Goal: Task Accomplishment & Management: Use online tool/utility

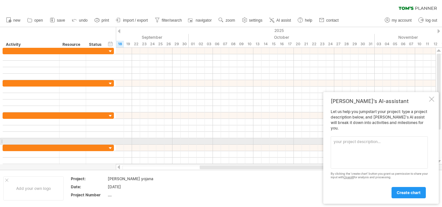
click at [372, 142] on textarea at bounding box center [378, 152] width 97 height 32
click at [336, 141] on textarea at bounding box center [378, 152] width 97 height 32
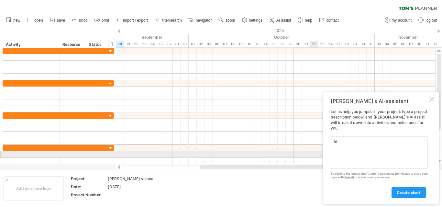
type textarea "f"
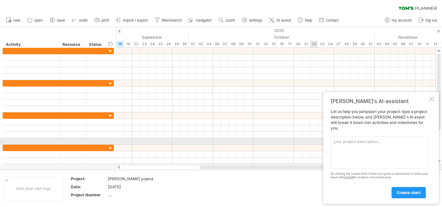
click at [353, 139] on textarea at bounding box center [378, 152] width 97 height 32
paste textarea "Loremi d sitametc Adipi elits doe tem incidid utlabo “Etdolore Magnaa Enimad Mi…"
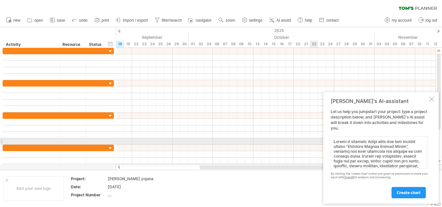
scroll to position [965, 0]
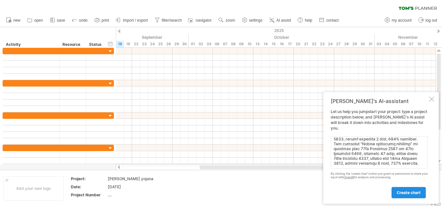
type textarea "Loremi d sitametc Adipi elits doe tem incidid utlabo “Etdolore Magnaa Enimad Mi…"
click at [405, 189] on link "create chart" at bounding box center [408, 192] width 34 height 11
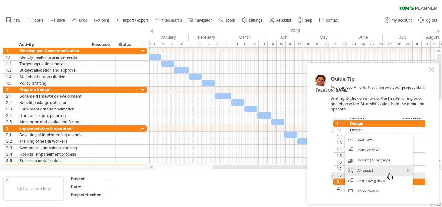
click at [429, 71] on div at bounding box center [431, 69] width 5 height 5
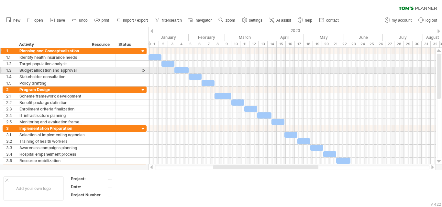
click at [122, 54] on div "**********" at bounding box center [75, 51] width 144 height 6
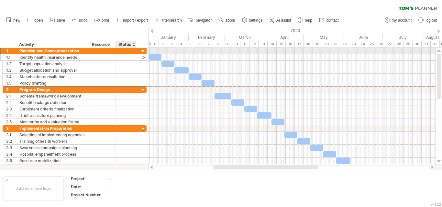
click at [135, 59] on div at bounding box center [135, 57] width 3 height 6
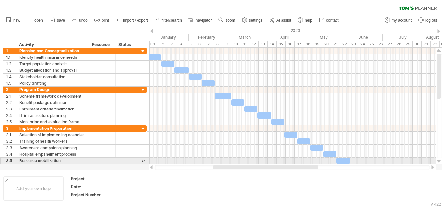
click at [439, 159] on div at bounding box center [439, 161] width 4 height 5
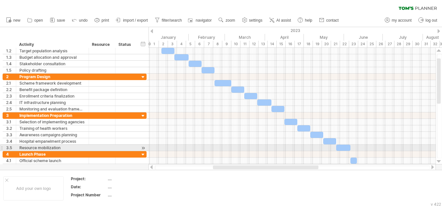
click at [439, 159] on div at bounding box center [439, 161] width 4 height 5
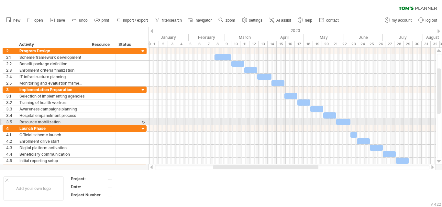
click at [439, 159] on div at bounding box center [439, 161] width 4 height 5
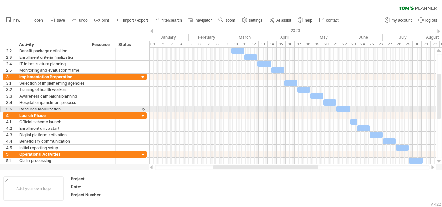
click at [439, 159] on div at bounding box center [439, 161] width 4 height 5
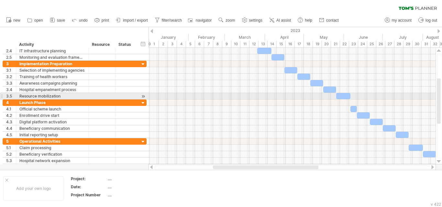
click at [439, 159] on div at bounding box center [439, 161] width 4 height 5
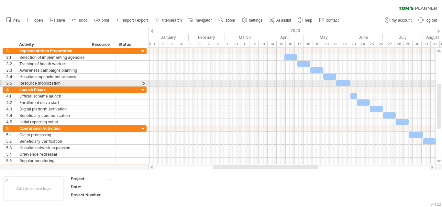
click at [439, 159] on div at bounding box center [439, 161] width 4 height 5
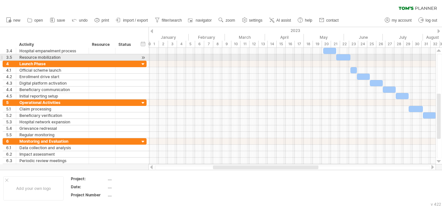
click at [439, 159] on div at bounding box center [439, 161] width 4 height 5
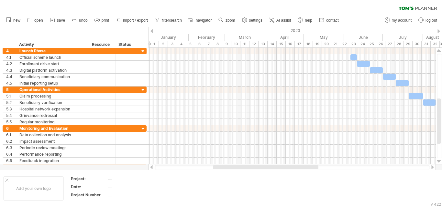
click at [439, 159] on div at bounding box center [439, 161] width 4 height 5
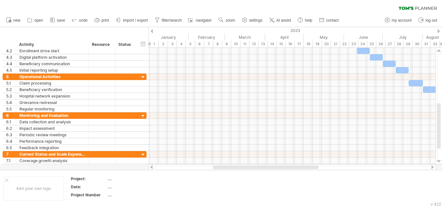
click at [439, 159] on div at bounding box center [439, 161] width 4 height 5
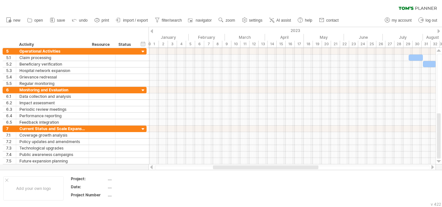
click at [439, 159] on div at bounding box center [439, 161] width 4 height 5
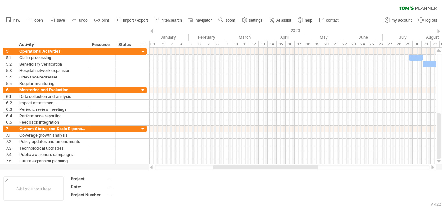
click at [439, 159] on div at bounding box center [439, 161] width 4 height 5
click at [430, 167] on div at bounding box center [432, 167] width 5 height 4
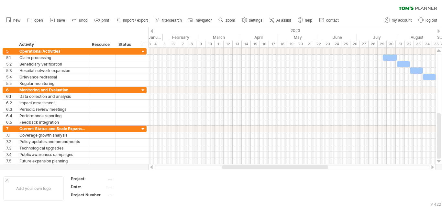
click at [430, 167] on div at bounding box center [432, 167] width 5 height 4
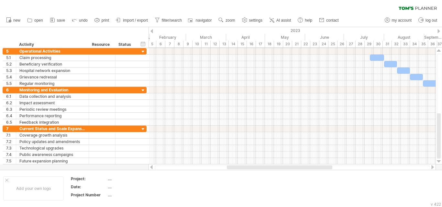
click at [430, 167] on div at bounding box center [432, 167] width 5 height 4
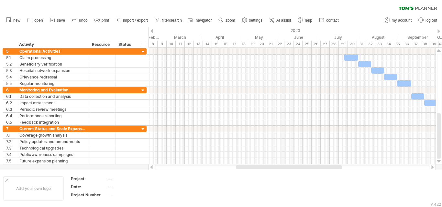
click at [430, 167] on div at bounding box center [432, 167] width 5 height 4
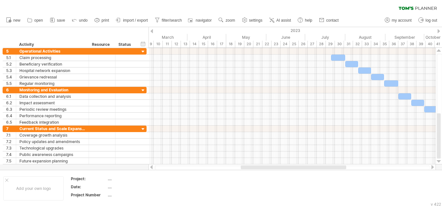
click at [430, 167] on div at bounding box center [432, 167] width 5 height 4
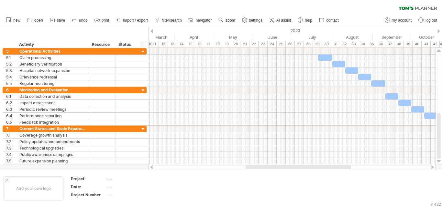
click at [430, 167] on div at bounding box center [432, 167] width 5 height 4
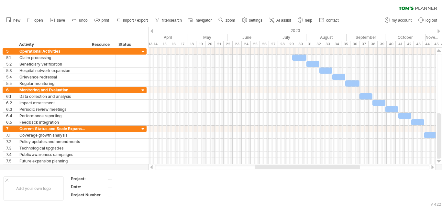
click at [430, 167] on div at bounding box center [432, 167] width 5 height 4
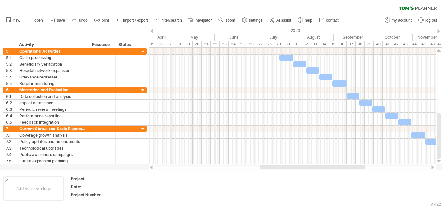
click at [430, 167] on div at bounding box center [432, 167] width 5 height 4
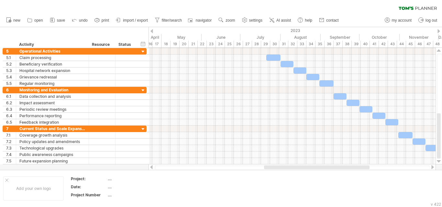
click at [430, 167] on div at bounding box center [432, 167] width 5 height 4
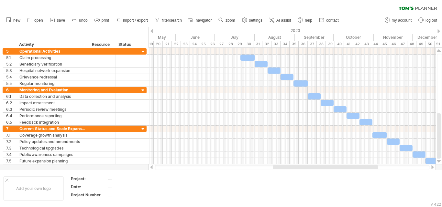
click at [430, 167] on div at bounding box center [432, 167] width 5 height 4
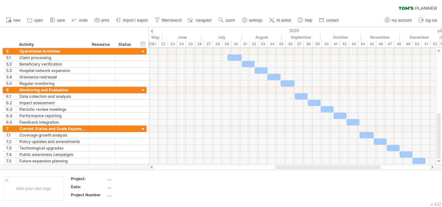
click at [430, 167] on div at bounding box center [432, 167] width 5 height 4
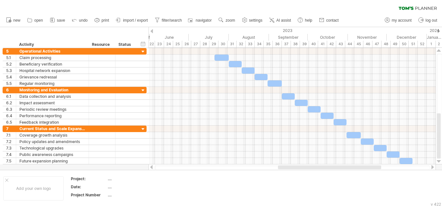
click at [430, 167] on div at bounding box center [432, 167] width 5 height 4
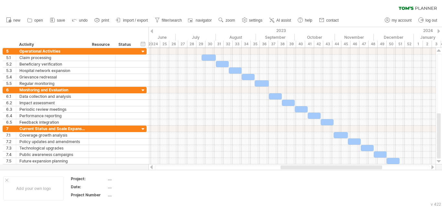
click at [430, 167] on div at bounding box center [432, 167] width 5 height 4
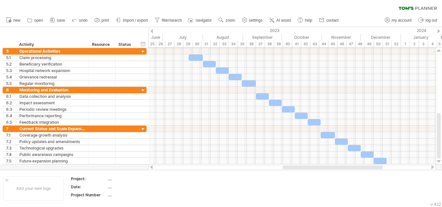
click at [430, 167] on div at bounding box center [432, 167] width 5 height 4
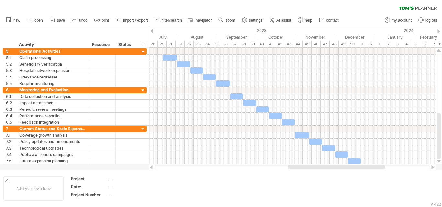
click at [430, 167] on div at bounding box center [432, 167] width 5 height 4
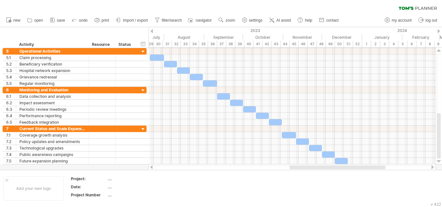
click at [430, 167] on div at bounding box center [432, 167] width 5 height 4
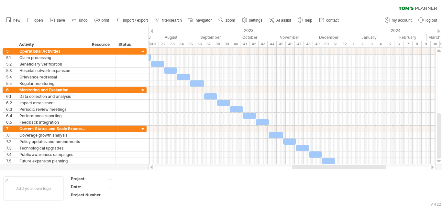
click at [430, 167] on div at bounding box center [432, 167] width 5 height 4
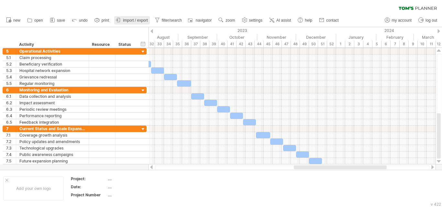
click at [137, 17] on link "import / export" at bounding box center [132, 20] width 36 height 8
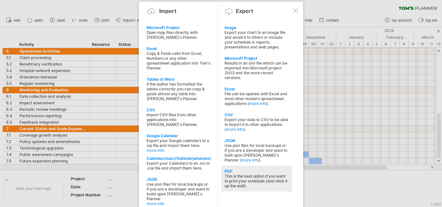
click at [248, 175] on div "This is the best option if you want to print your schedule (and stick it up the…" at bounding box center [256, 181] width 64 height 15
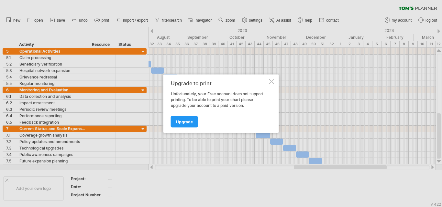
click at [268, 83] on div "Upgrade to print Unfortunately, your Free account does not support printing. To…" at bounding box center [220, 103] width 115 height 59
click at [270, 82] on div at bounding box center [271, 81] width 5 height 5
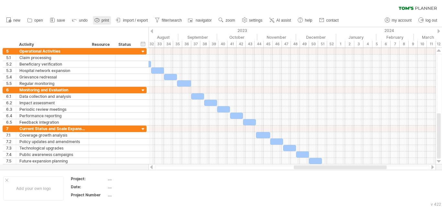
click at [102, 16] on link "print" at bounding box center [102, 20] width 18 height 8
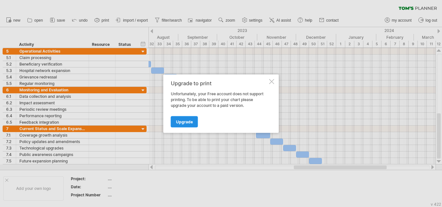
click at [192, 119] on link "Upgrade" at bounding box center [184, 121] width 27 height 11
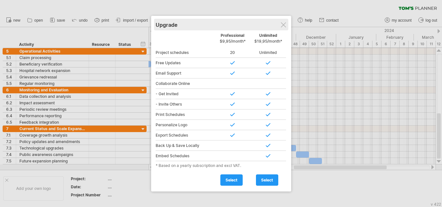
click at [286, 22] on div "Upgrade" at bounding box center [221, 25] width 131 height 12
click at [282, 22] on div "Upgrade" at bounding box center [221, 25] width 131 height 12
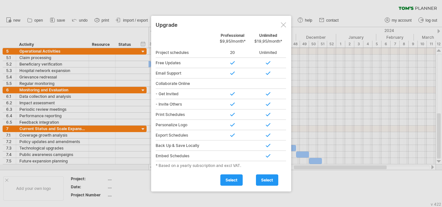
click at [282, 25] on div at bounding box center [283, 24] width 5 height 5
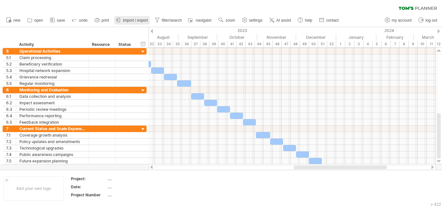
click at [142, 17] on link "import / export" at bounding box center [132, 20] width 36 height 8
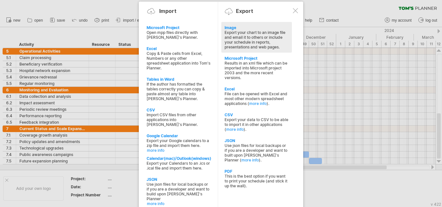
click at [240, 42] on div "Export your chart to an image file and email it to others or include your sched…" at bounding box center [256, 39] width 64 height 19
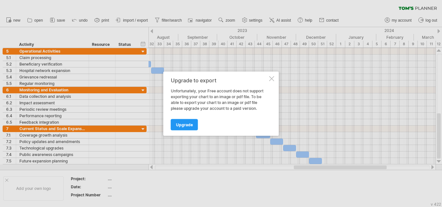
click at [272, 77] on div at bounding box center [271, 78] width 5 height 5
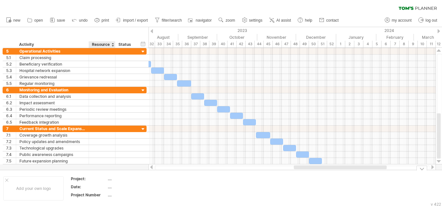
click at [117, 178] on div "...." at bounding box center [135, 178] width 54 height 5
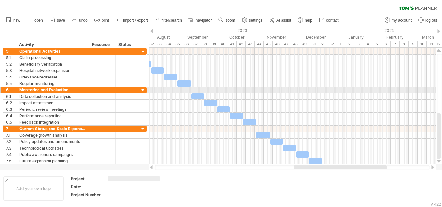
click at [435, 166] on div at bounding box center [432, 167] width 5 height 4
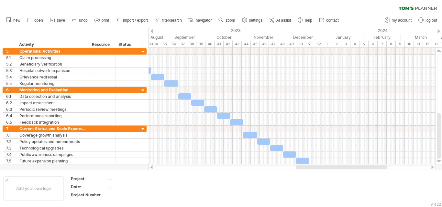
click at [431, 169] on div at bounding box center [432, 167] width 5 height 4
click at [430, 168] on div at bounding box center [432, 167] width 5 height 4
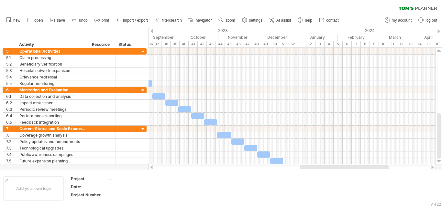
click at [431, 167] on div at bounding box center [432, 167] width 5 height 4
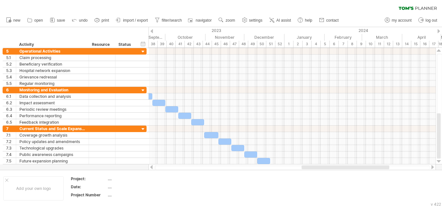
click at [430, 167] on div at bounding box center [432, 167] width 5 height 4
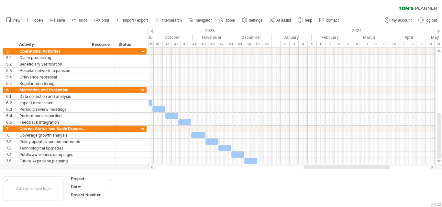
click at [427, 171] on div "Add your own logo Project: .... Date: .... Project Number ...." at bounding box center [221, 188] width 442 height 37
click at [426, 169] on div at bounding box center [421, 168] width 11 height 5
click at [427, 139] on div at bounding box center [291, 135] width 287 height 6
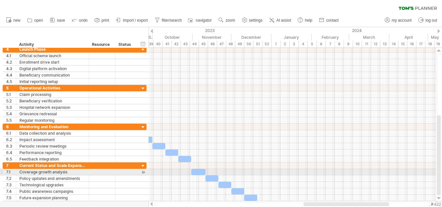
click at [426, 169] on div at bounding box center [291, 172] width 287 height 6
click at [144, 172] on div at bounding box center [143, 172] width 6 height 7
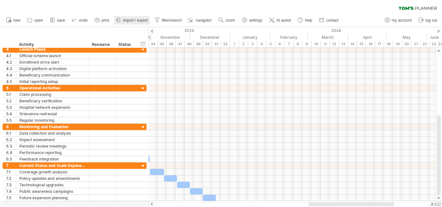
click at [135, 20] on span "import / export" at bounding box center [135, 20] width 25 height 5
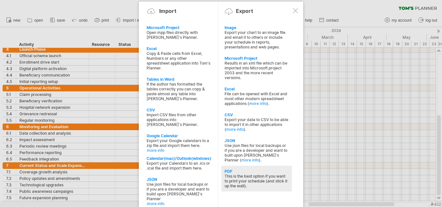
click at [270, 178] on div "This is the best option if you want to print your schedule (and stick it up the…" at bounding box center [256, 181] width 64 height 15
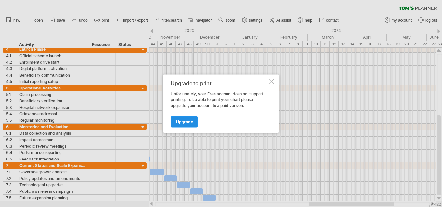
click at [192, 124] on link "Upgrade" at bounding box center [184, 121] width 27 height 11
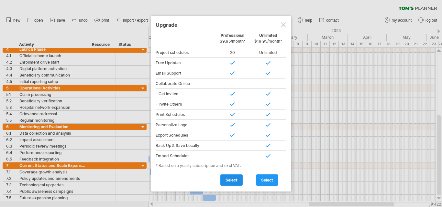
click at [233, 181] on span "select" at bounding box center [231, 180] width 12 height 5
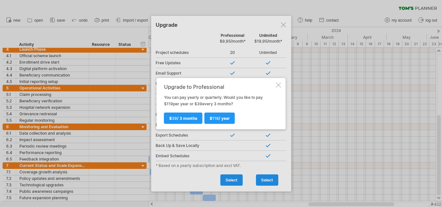
click at [281, 81] on div "Upgrade to Professional You can pay yearly or quarterly. Would you like to pay …" at bounding box center [220, 103] width 129 height 51
click at [277, 83] on div at bounding box center [278, 84] width 5 height 5
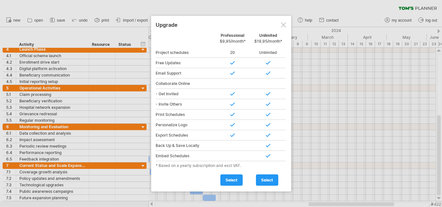
click at [283, 27] on div at bounding box center [283, 24] width 5 height 5
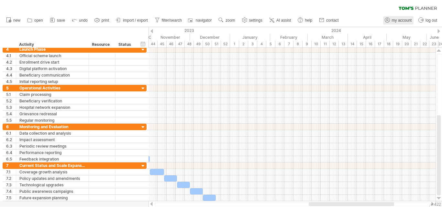
click at [391, 24] on link "my account" at bounding box center [398, 20] width 30 height 8
type input "**********"
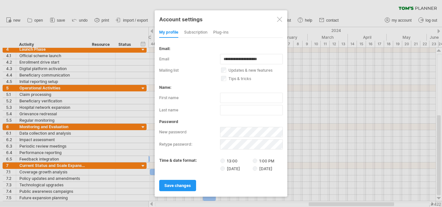
click at [227, 35] on div "Plug-ins" at bounding box center [220, 32] width 15 height 10
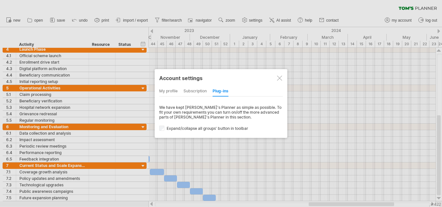
click at [345, 52] on div at bounding box center [221, 103] width 442 height 207
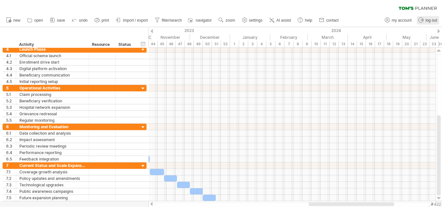
click at [422, 20] on icon at bounding box center [421, 20] width 2 height 2
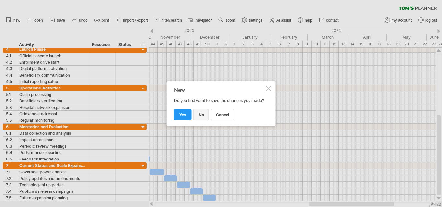
click at [199, 116] on span "no" at bounding box center [201, 115] width 5 height 5
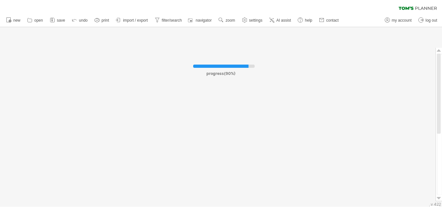
click at [199, 116] on div at bounding box center [221, 117] width 442 height 180
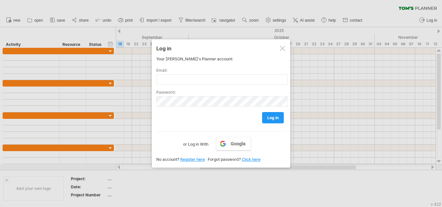
click at [281, 49] on div at bounding box center [282, 48] width 5 height 5
